Goal: Information Seeking & Learning: Learn about a topic

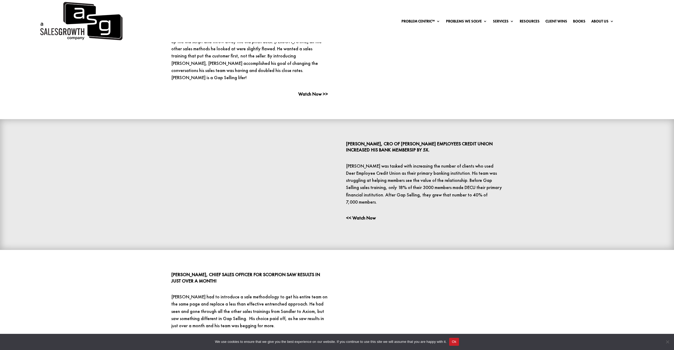
scroll to position [554, 0]
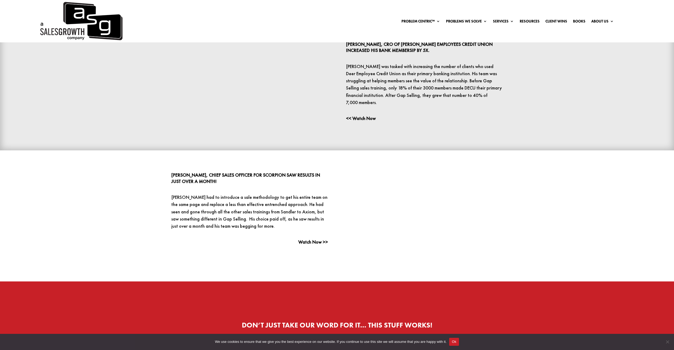
click at [258, 172] on p "Chris Adams, Chief Sales Officer for Scorpion Saw Results in just over a month!" at bounding box center [249, 178] width 157 height 13
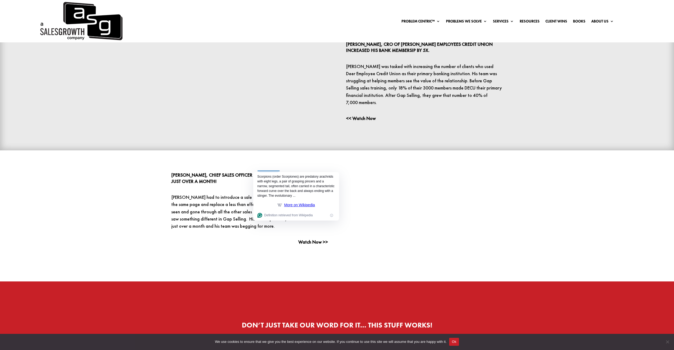
click at [260, 172] on p "Chris Adams, Chief Sales Officer for Scorpion Saw Results in just over a month!" at bounding box center [249, 178] width 157 height 13
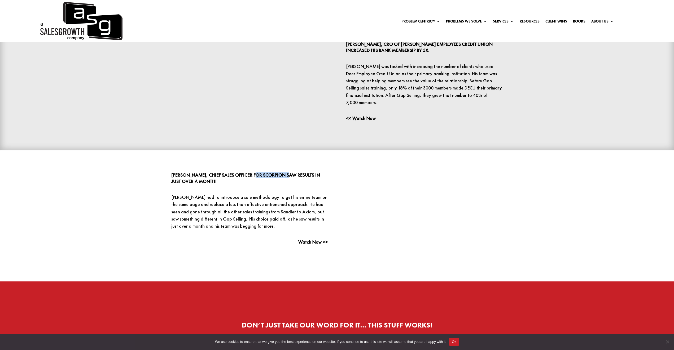
drag, startPoint x: 256, startPoint y: 168, endPoint x: 290, endPoint y: 165, distance: 34.0
click at [290, 172] on p "Chris Adams, Chief Sales Officer for Scorpion Saw Results in just over a month!" at bounding box center [249, 178] width 157 height 13
drag, startPoint x: 171, startPoint y: 168, endPoint x: 279, endPoint y: 167, distance: 107.8
click at [279, 172] on p "Chris Adams, Chief Sales Officer for Scorpion Saw Results in just over a month!" at bounding box center [249, 178] width 157 height 13
